Goal: Task Accomplishment & Management: Manage account settings

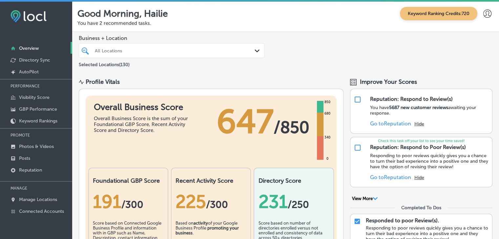
click at [57, 192] on p "MANAGE" at bounding box center [36, 189] width 72 height 10
click at [59, 195] on link "Manage Locations" at bounding box center [36, 200] width 72 height 12
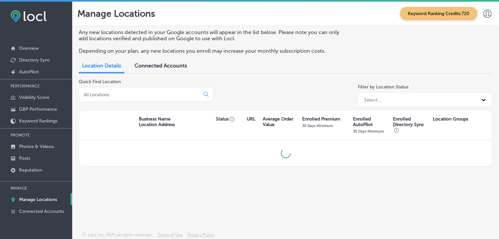
click at [116, 92] on input at bounding box center [140, 95] width 115 height 6
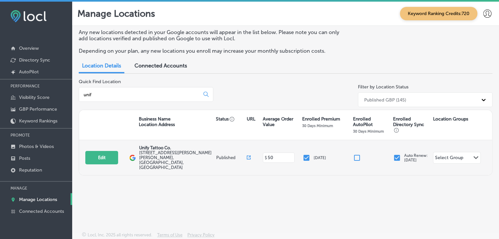
type input "unif"
click at [108, 160] on div "Edit This location is not published yet. Unify Tattoo Co. [STREET_ADDRESS][PERS…" at bounding box center [285, 157] width 413 height 35
click at [107, 151] on button "Edit" at bounding box center [101, 157] width 33 height 13
select select "US"
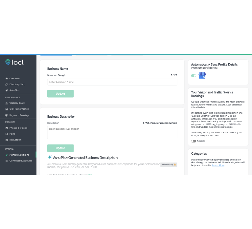
scroll to position [197, 0]
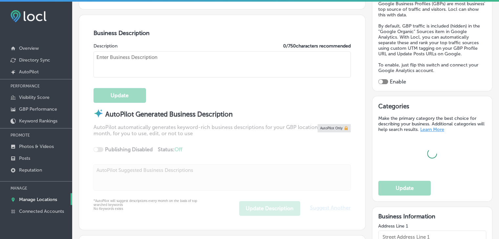
type textarea "Unify Tattoo Co. , located in [GEOGRAPHIC_DATA], [GEOGRAPHIC_DATA], was founded…"
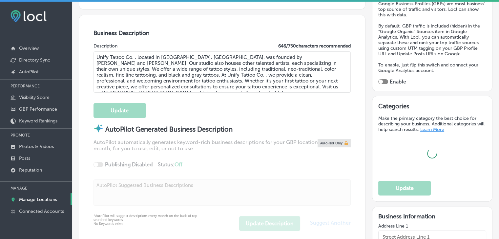
select select "US"
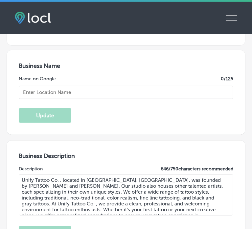
scroll to position [0, 0]
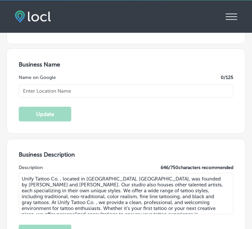
type input "Unify Tattoo Co."
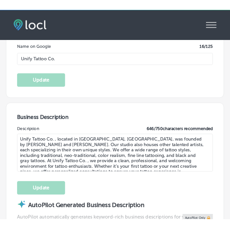
scroll to position [262, 0]
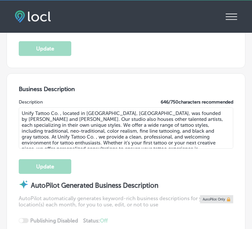
type input "[URL][DOMAIN_NAME]"
checkbox input "true"
type input "[STREET_ADDRESS][PERSON_NAME][PERSON_NAME]"
type input "Unit C"
type input "[GEOGRAPHIC_DATA]"
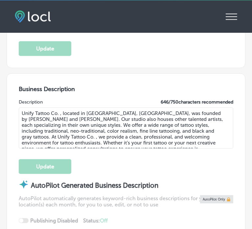
type input "32084"
type input "US"
type input "[PHONE_NUMBER]"
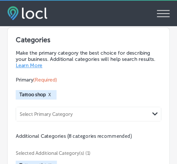
scroll to position [892, 0]
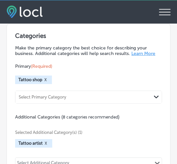
drag, startPoint x: 161, startPoint y: 0, endPoint x: 72, endPoint y: 89, distance: 126.6
click at [70, 91] on div "Primary (Required) Tattoo shop X Select Primary Category Path Created with Sket…" at bounding box center [88, 83] width 147 height 41
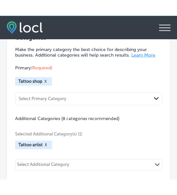
scroll to position [906, 0]
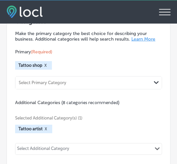
click at [117, 155] on div "Select Additional Category Path Created with Sketch." at bounding box center [88, 149] width 146 height 11
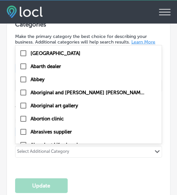
click at [159, 136] on div "Categories Make the primary category the best choice for describing your busine…" at bounding box center [88, 106] width 163 height 189
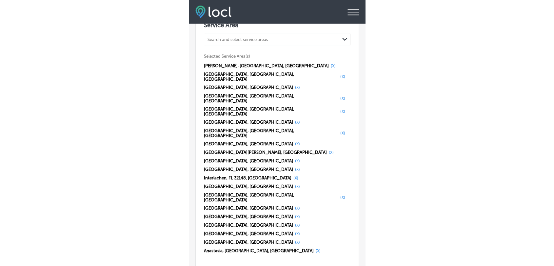
scroll to position [1261, 0]
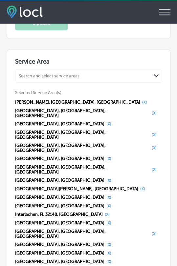
select select "US"
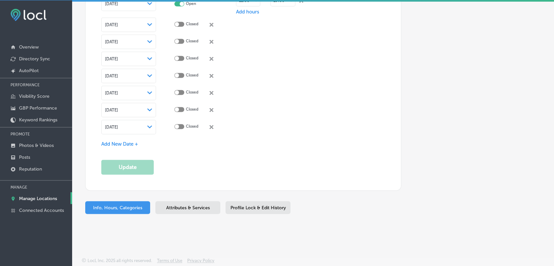
scroll to position [958, 0]
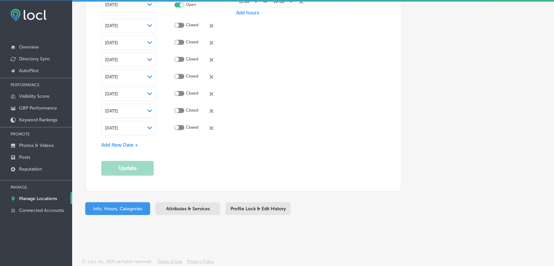
type input "[STREET_ADDRESS][PERSON_NAME][PERSON_NAME]"
type input "Unit C"
type input "[GEOGRAPHIC_DATA]"
type input "32084"
type input "US"
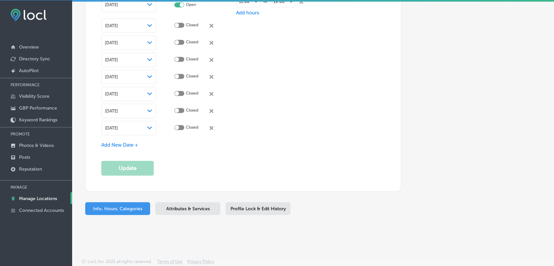
type input "[URL][DOMAIN_NAME]"
checkbox input "true"
type input "[PHONE_NUMBER]"
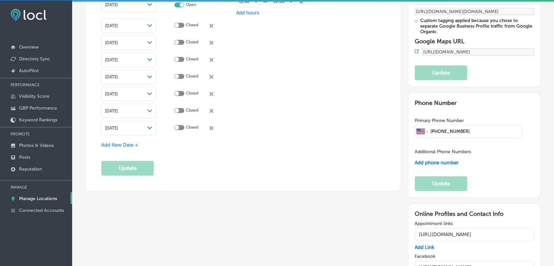
scroll to position [1261, 0]
